Goal: Use online tool/utility

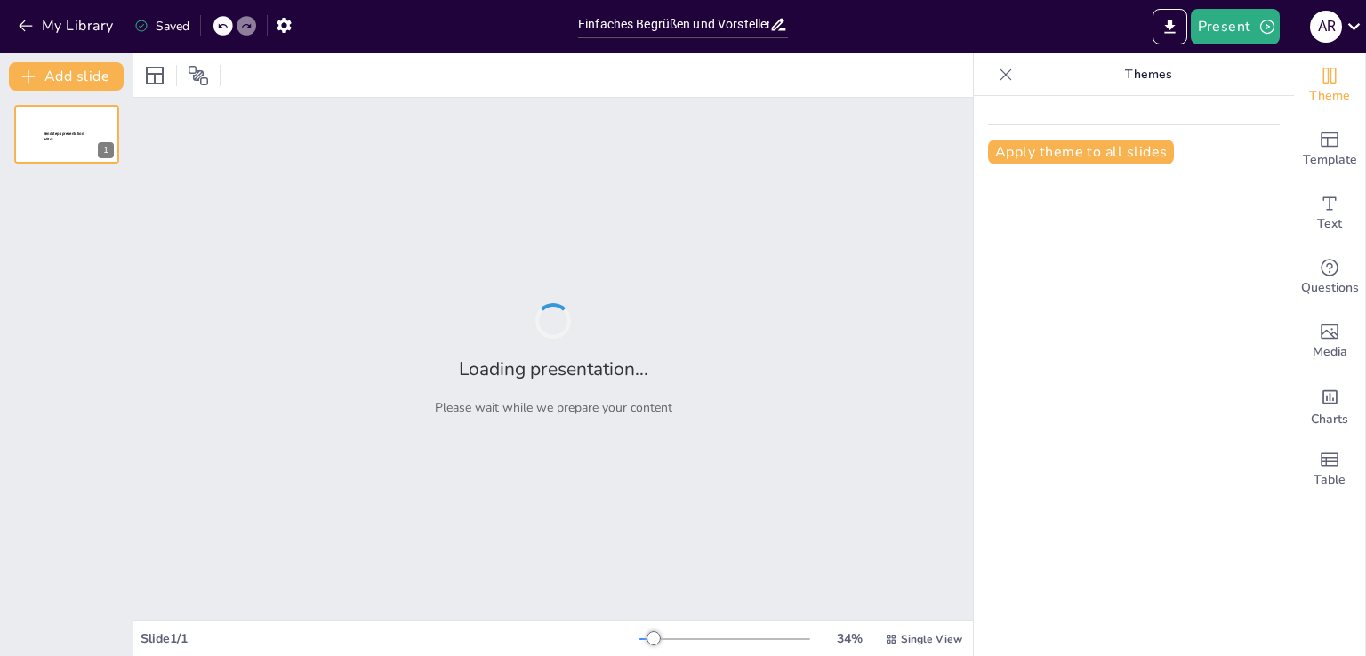
type input "Einfaches Begrüßen und Vorstellen auf Deutsch"
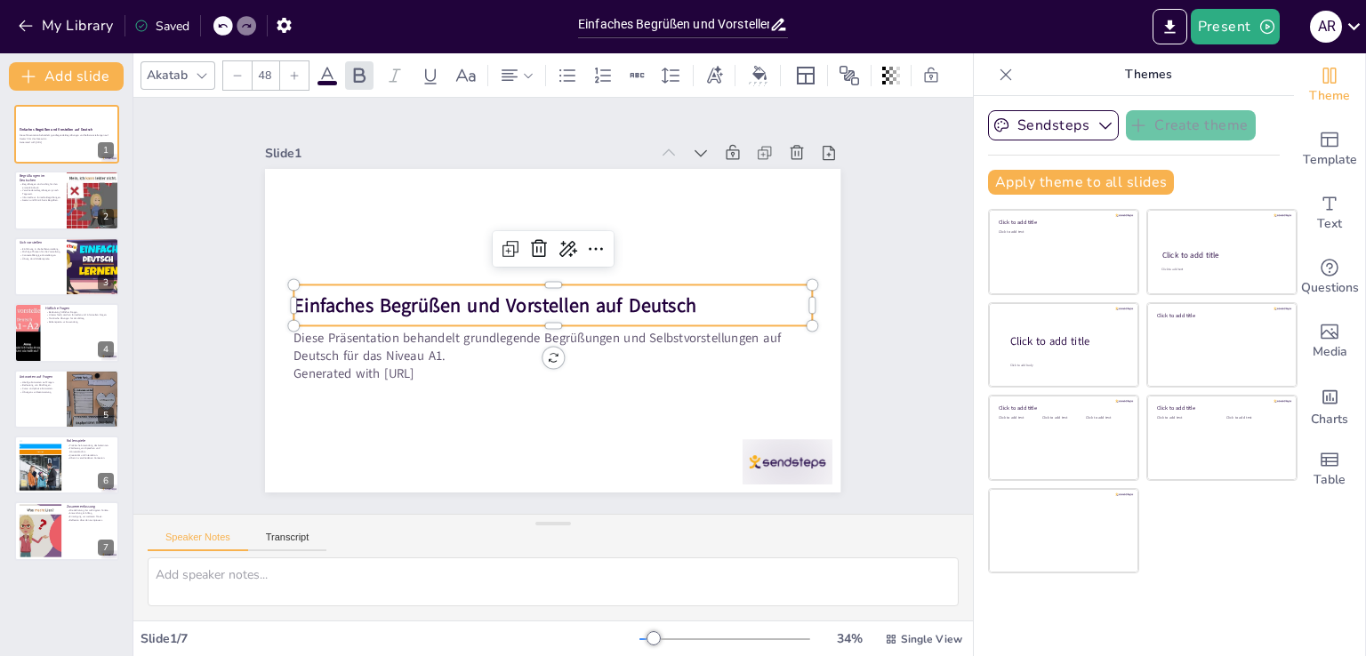
click at [736, 285] on p "Einfaches Begrüßen und Vorstellen auf Deutsch" at bounding box center [552, 305] width 517 height 81
click at [722, 183] on icon at bounding box center [728, 187] width 13 height 9
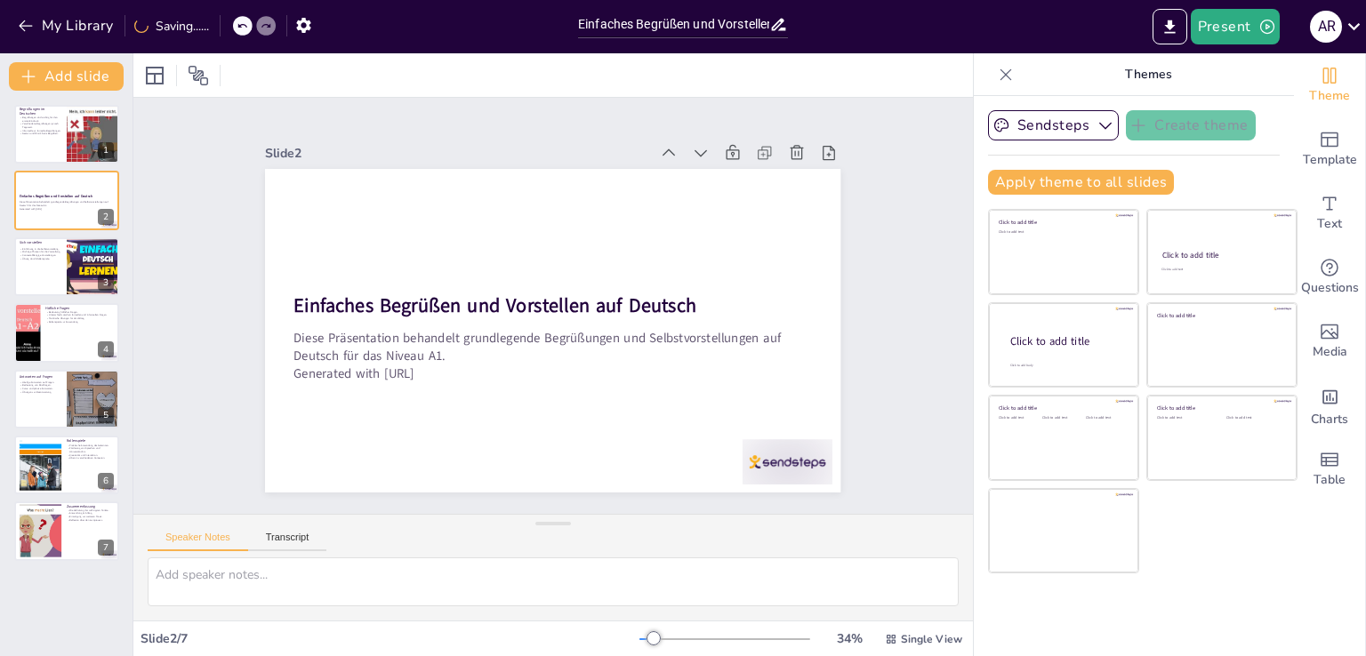
click at [709, 165] on icon at bounding box center [715, 169] width 12 height 8
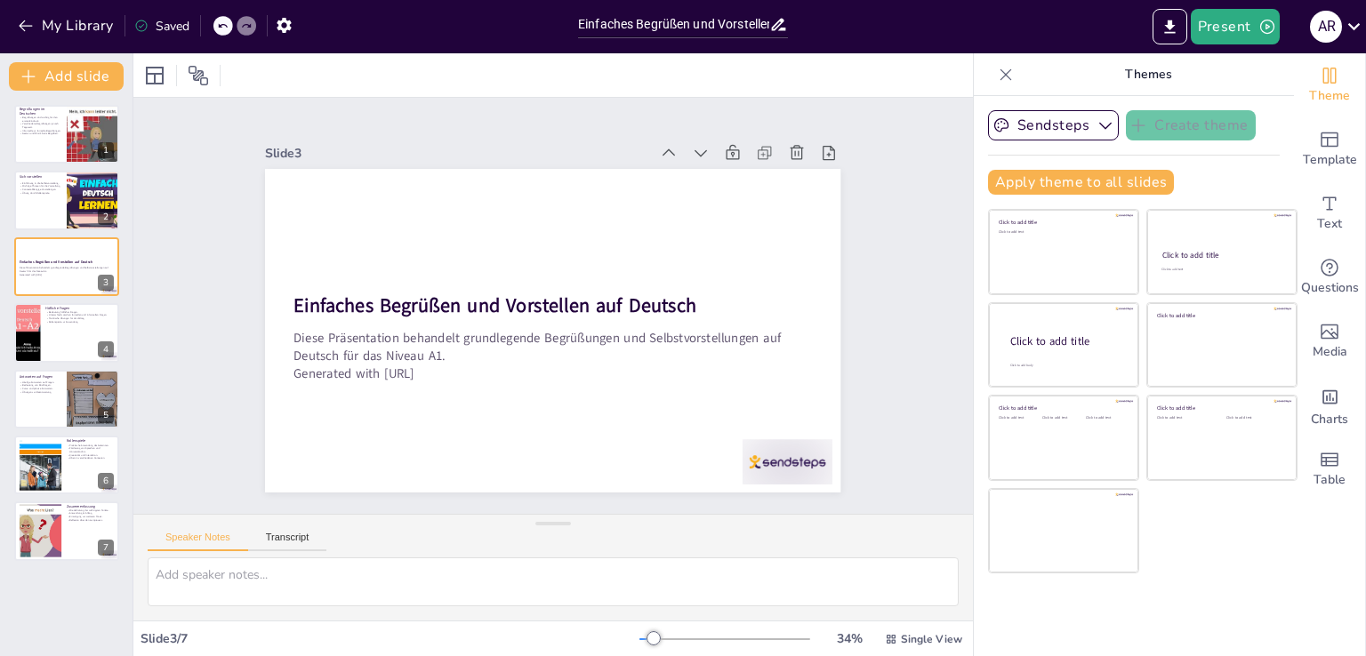
click at [709, 165] on icon at bounding box center [715, 169] width 12 height 8
click at [722, 183] on icon at bounding box center [728, 187] width 13 height 9
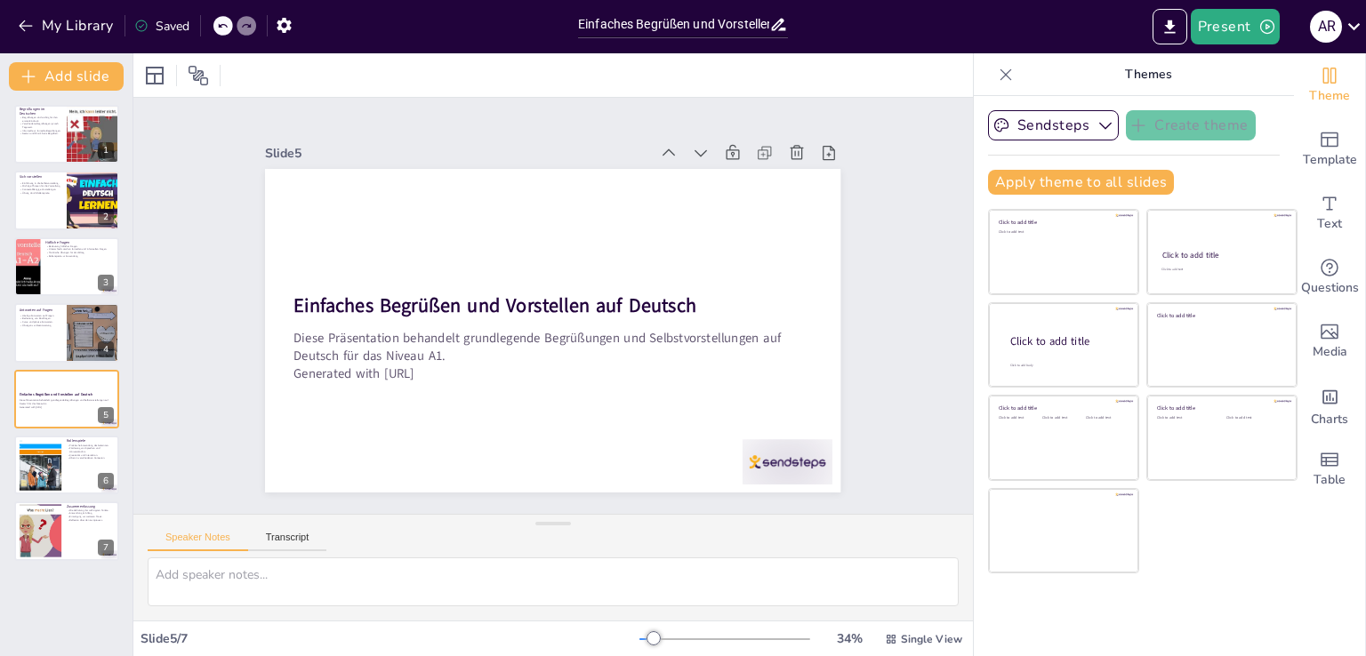
click at [722, 183] on icon at bounding box center [728, 187] width 13 height 9
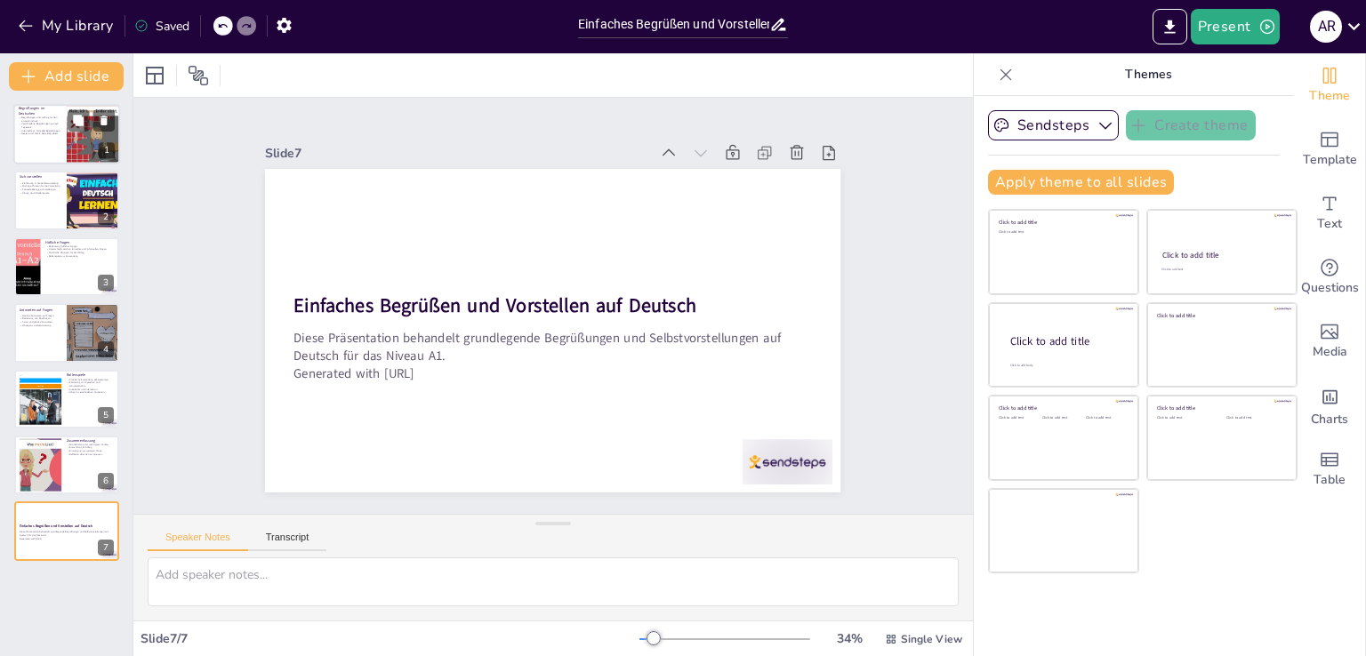
click at [33, 143] on div at bounding box center [66, 134] width 107 height 60
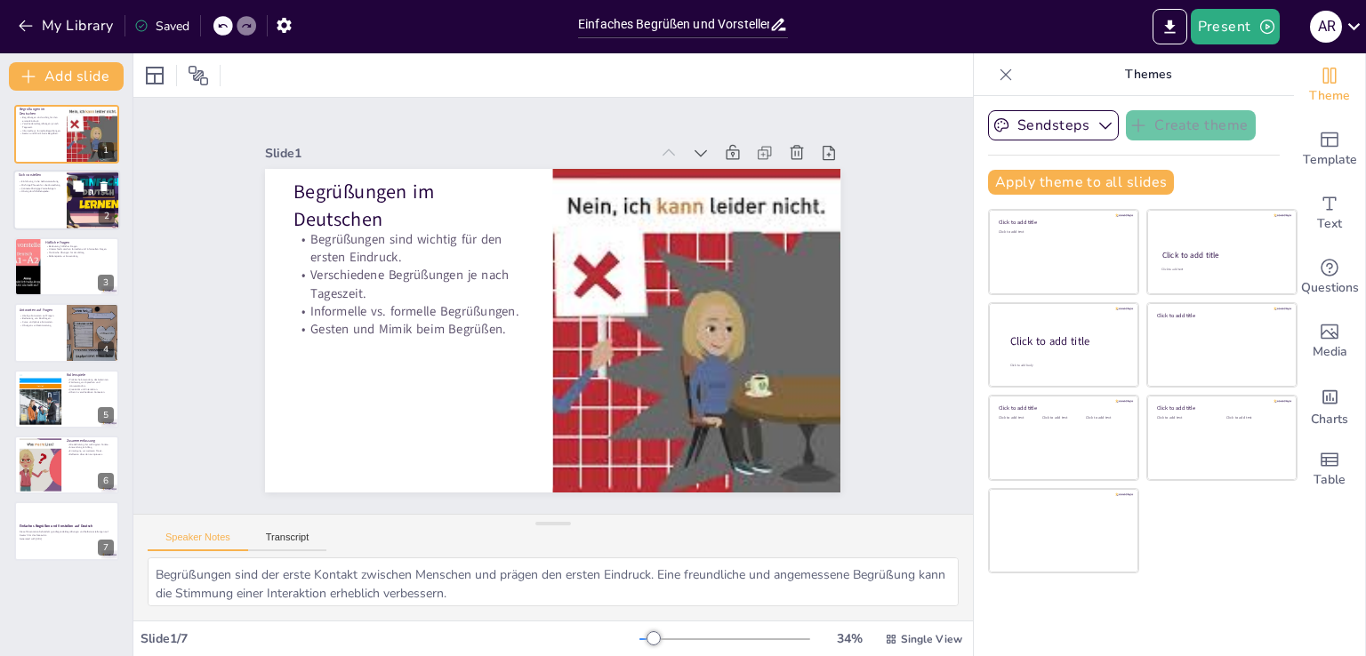
click at [21, 199] on div at bounding box center [66, 201] width 107 height 60
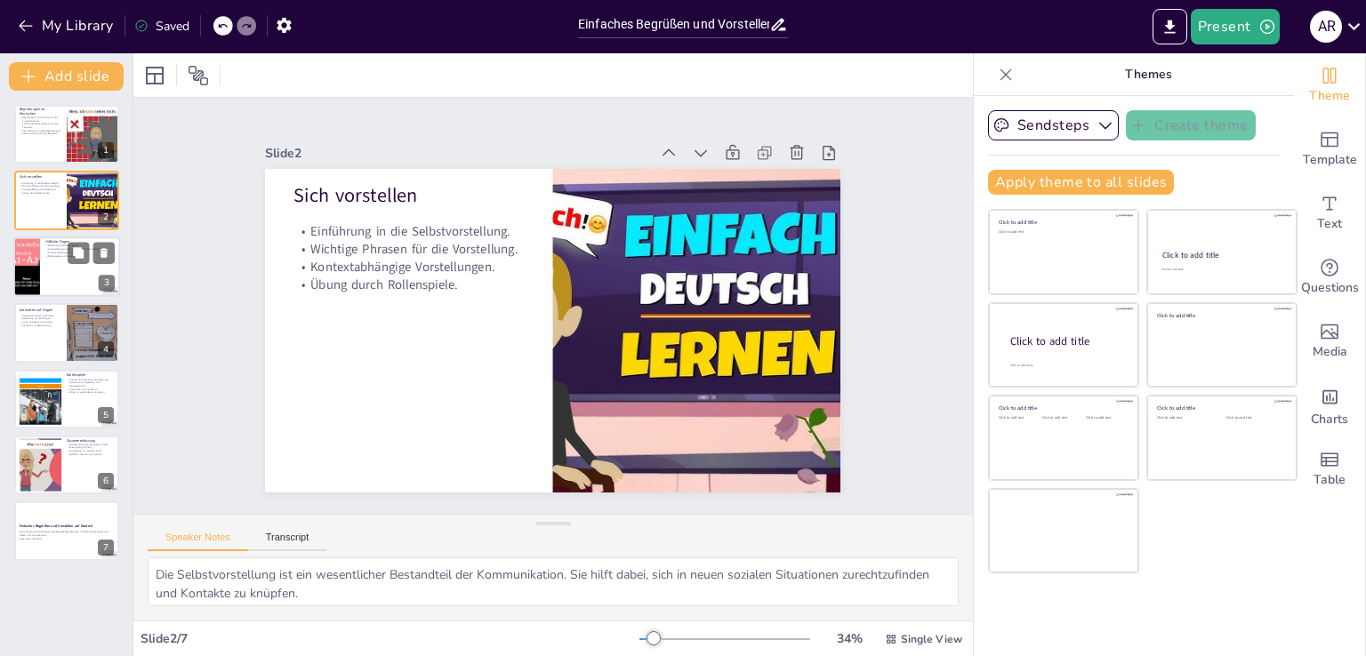
click at [25, 256] on div at bounding box center [26, 266] width 107 height 60
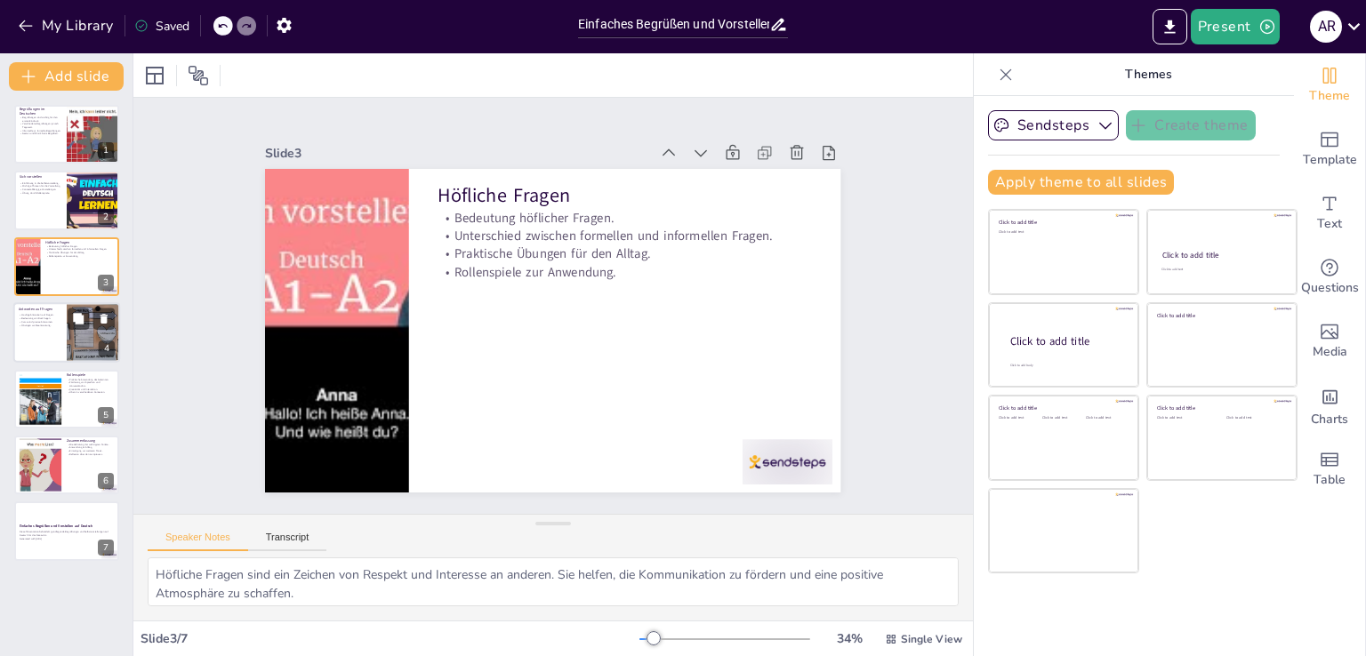
click at [28, 306] on div "Antworten auf Fragen" at bounding box center [40, 310] width 43 height 8
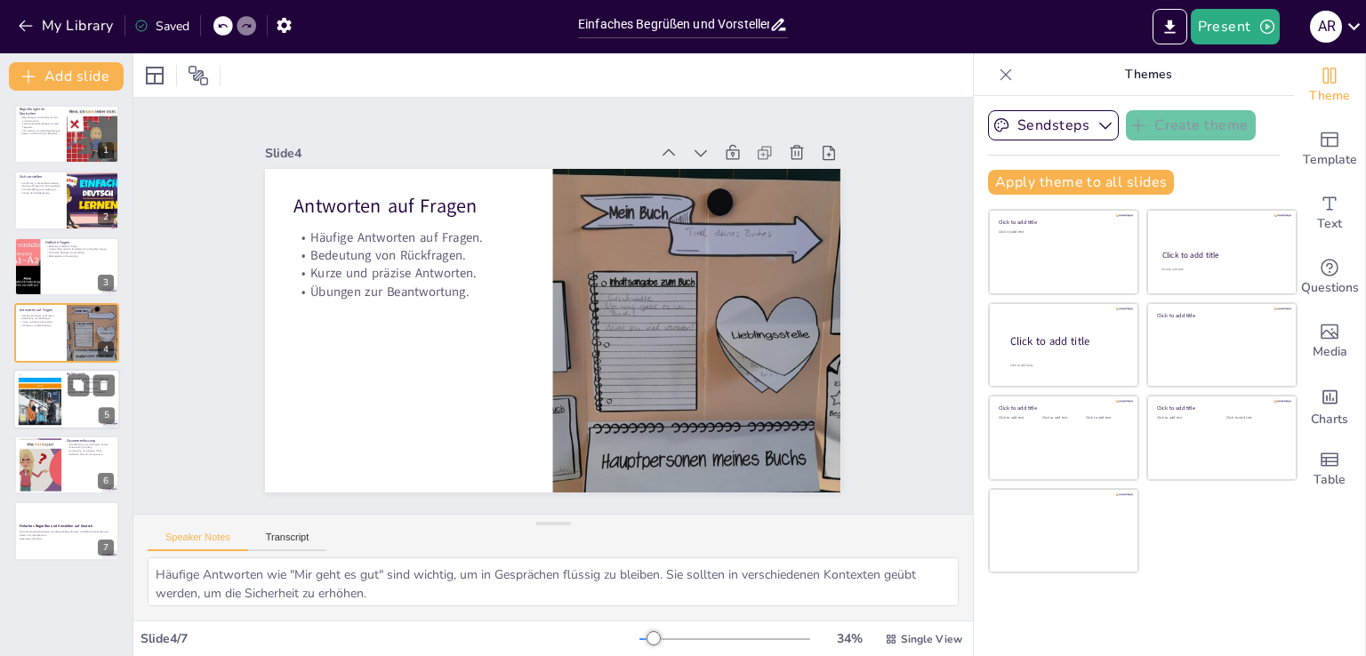
click at [28, 384] on div at bounding box center [39, 399] width 65 height 54
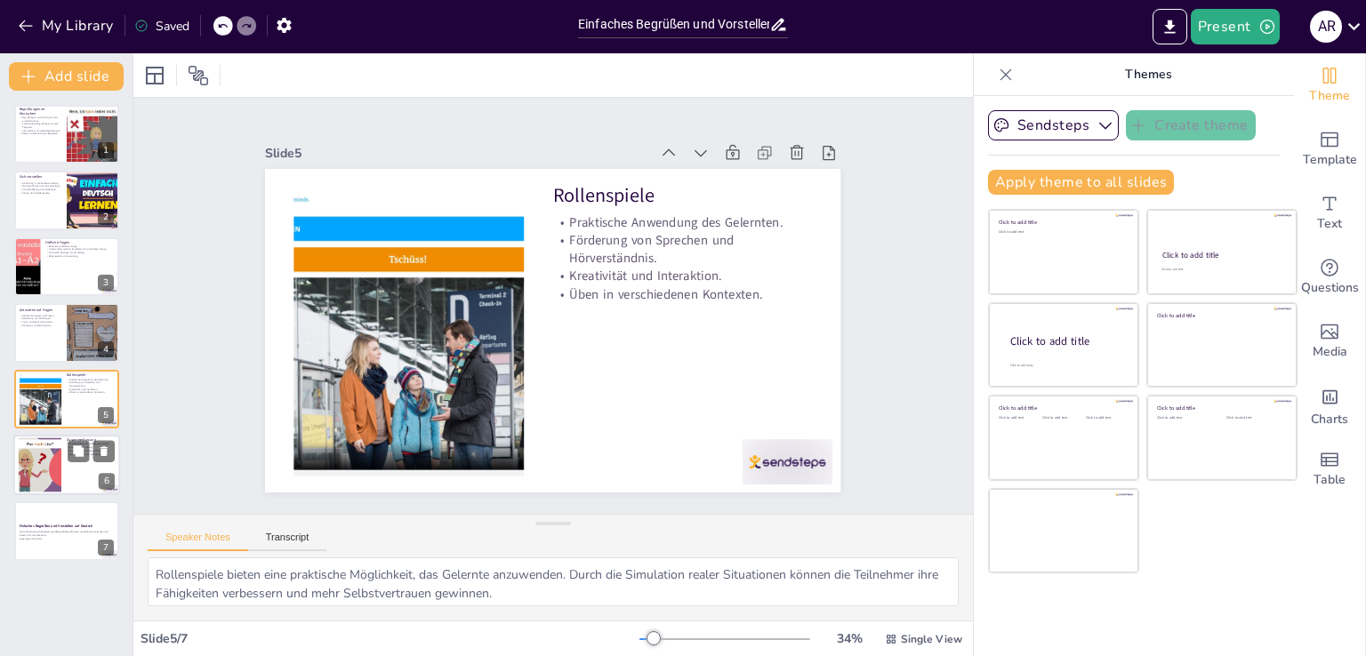
click at [32, 449] on div at bounding box center [40, 465] width 96 height 54
type textarea "Eine Zusammenfassung hilft, das Gelernte zu festigen und sich auf die wichtigst…"
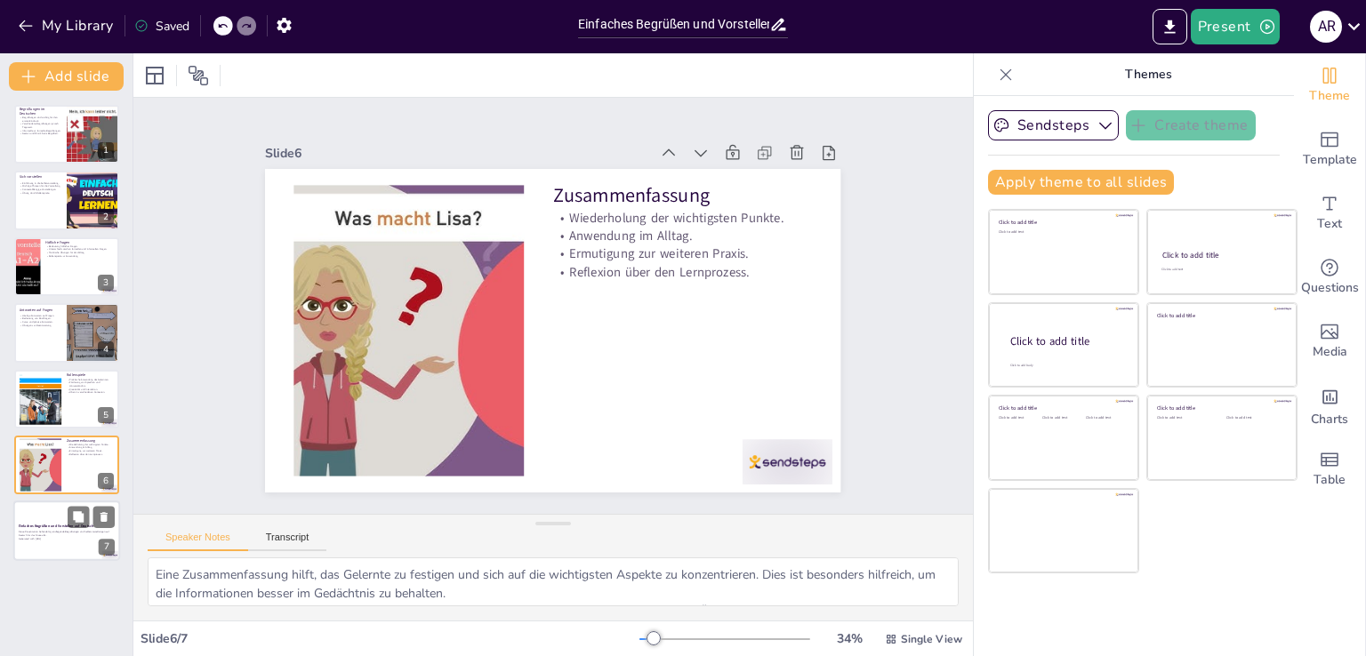
click at [46, 513] on div at bounding box center [66, 531] width 107 height 60
